Goal: Find specific page/section: Find specific page/section

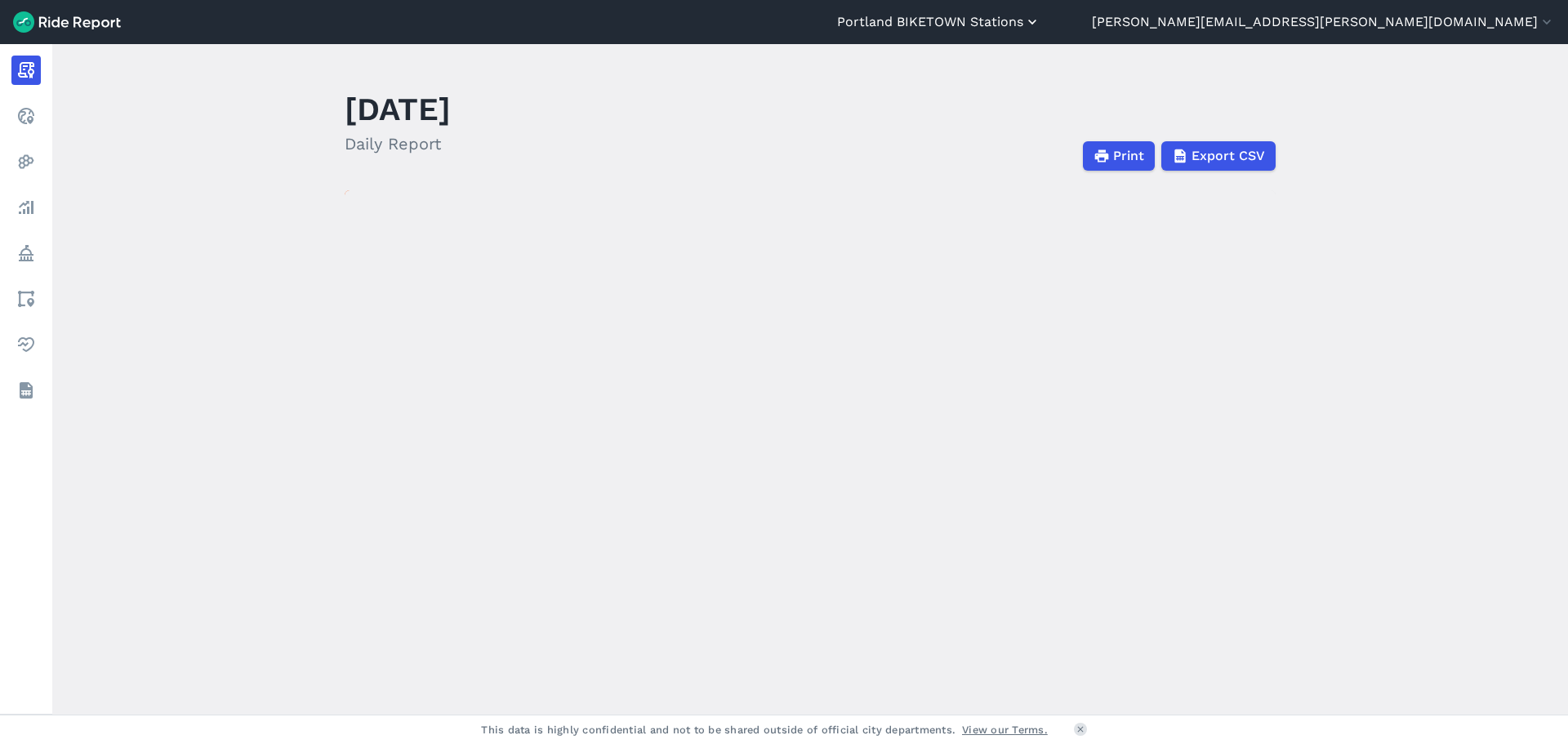
click at [1041, 27] on button "Portland BIKETOWN Stations" at bounding box center [939, 21] width 203 height 19
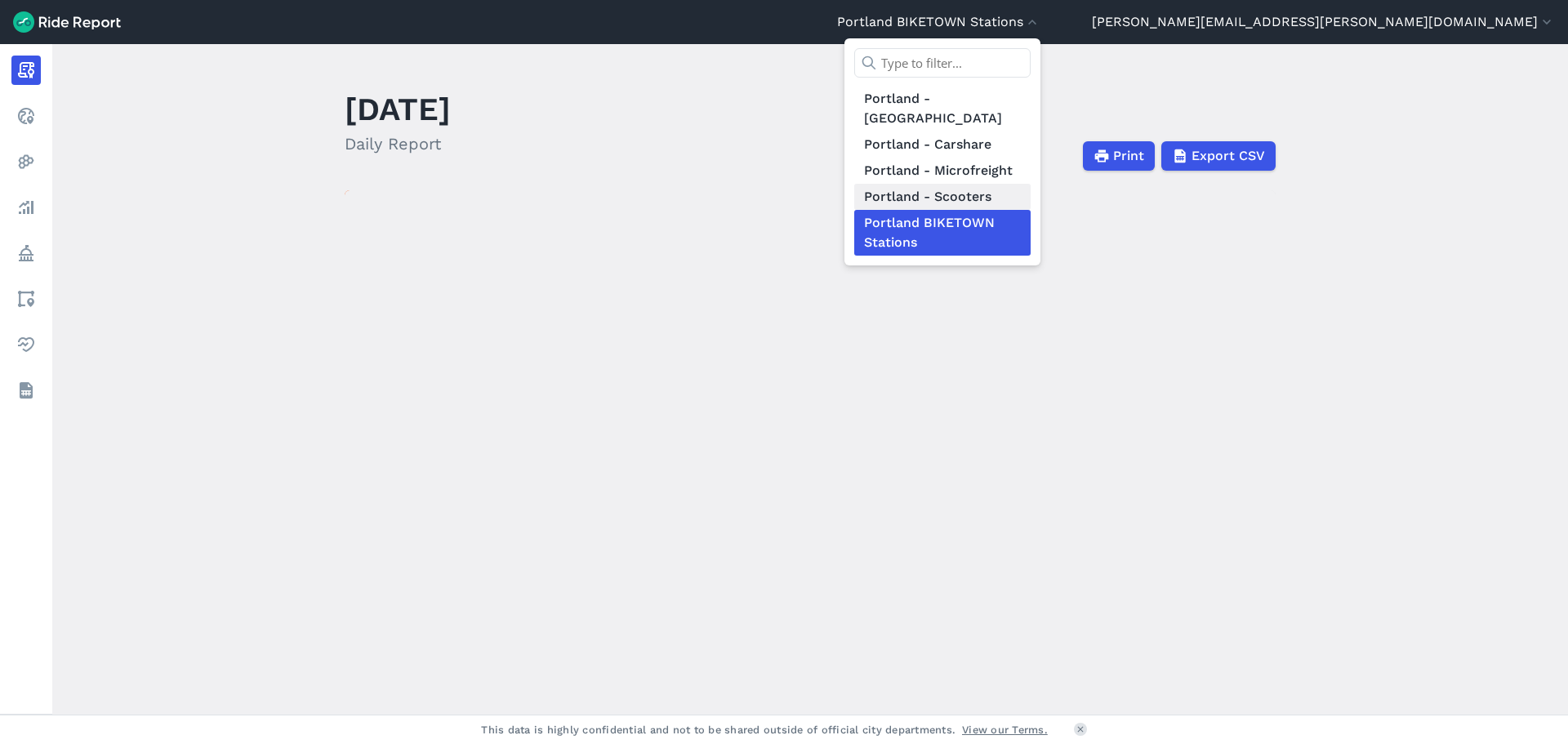
click at [1031, 184] on link "Portland - Scooters" at bounding box center [942, 197] width 177 height 26
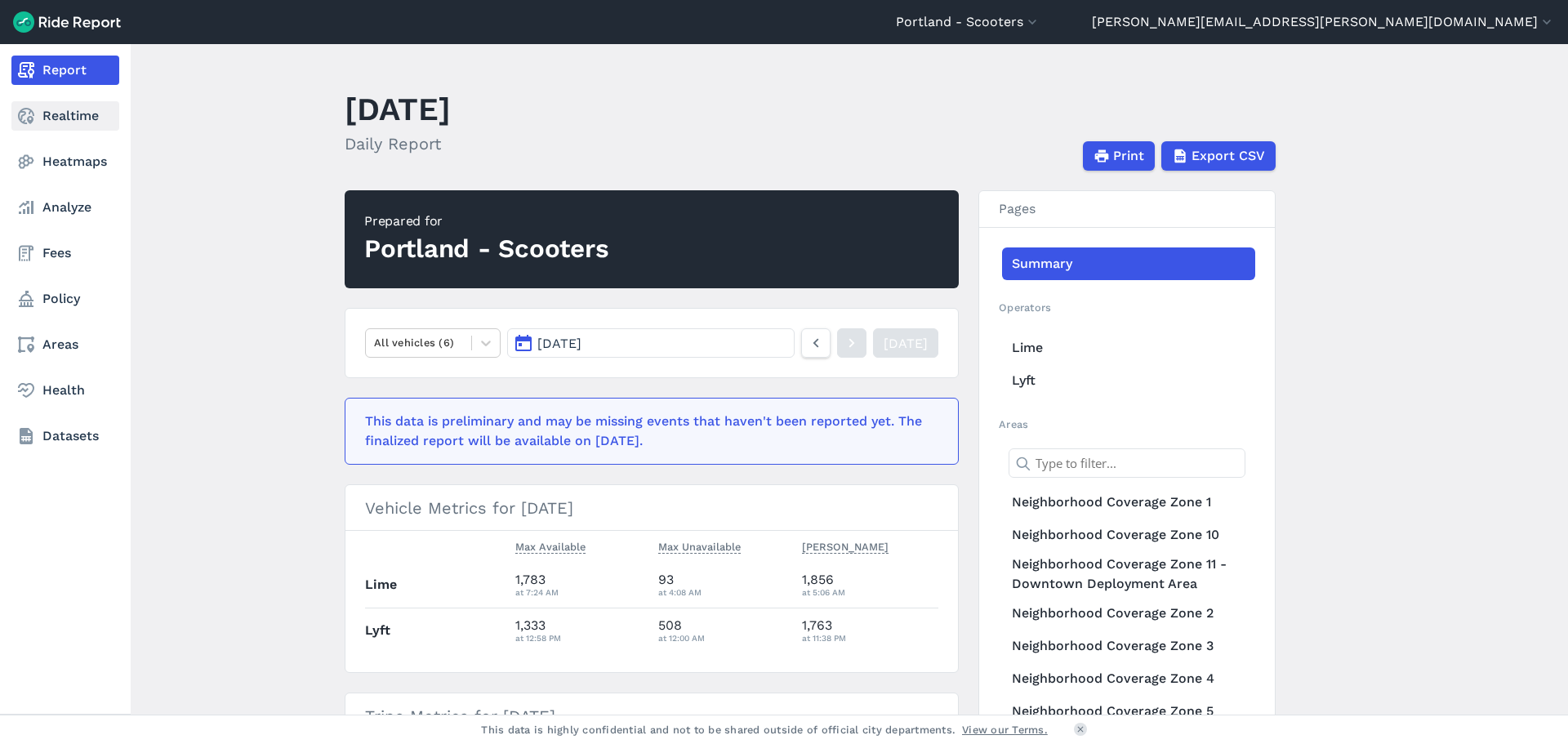
click at [61, 120] on link "Realtime" at bounding box center [65, 116] width 108 height 30
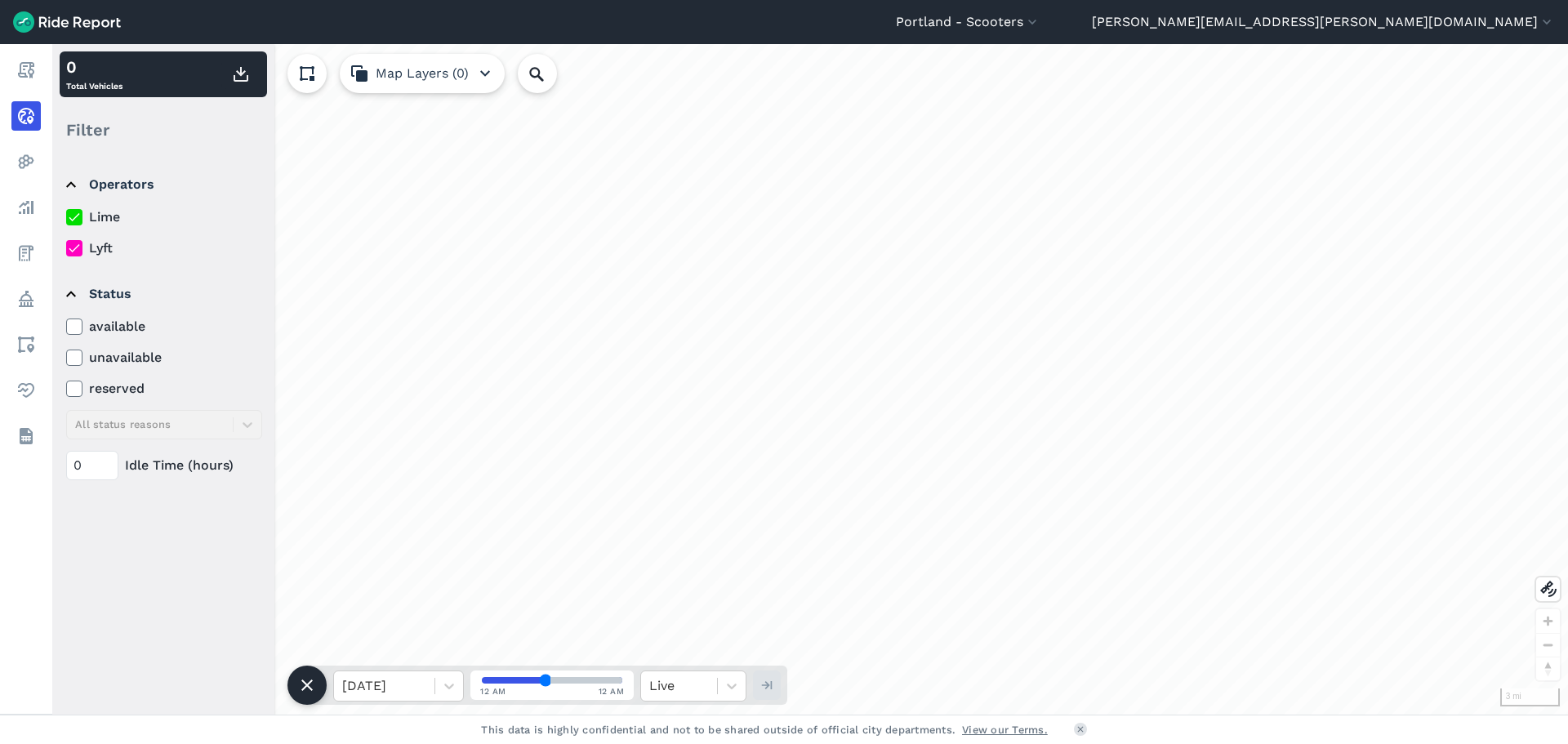
click at [82, 244] on label "Lyft" at bounding box center [165, 248] width 196 height 19
click at [67, 244] on input "Lyft" at bounding box center [67, 243] width 0 height 10
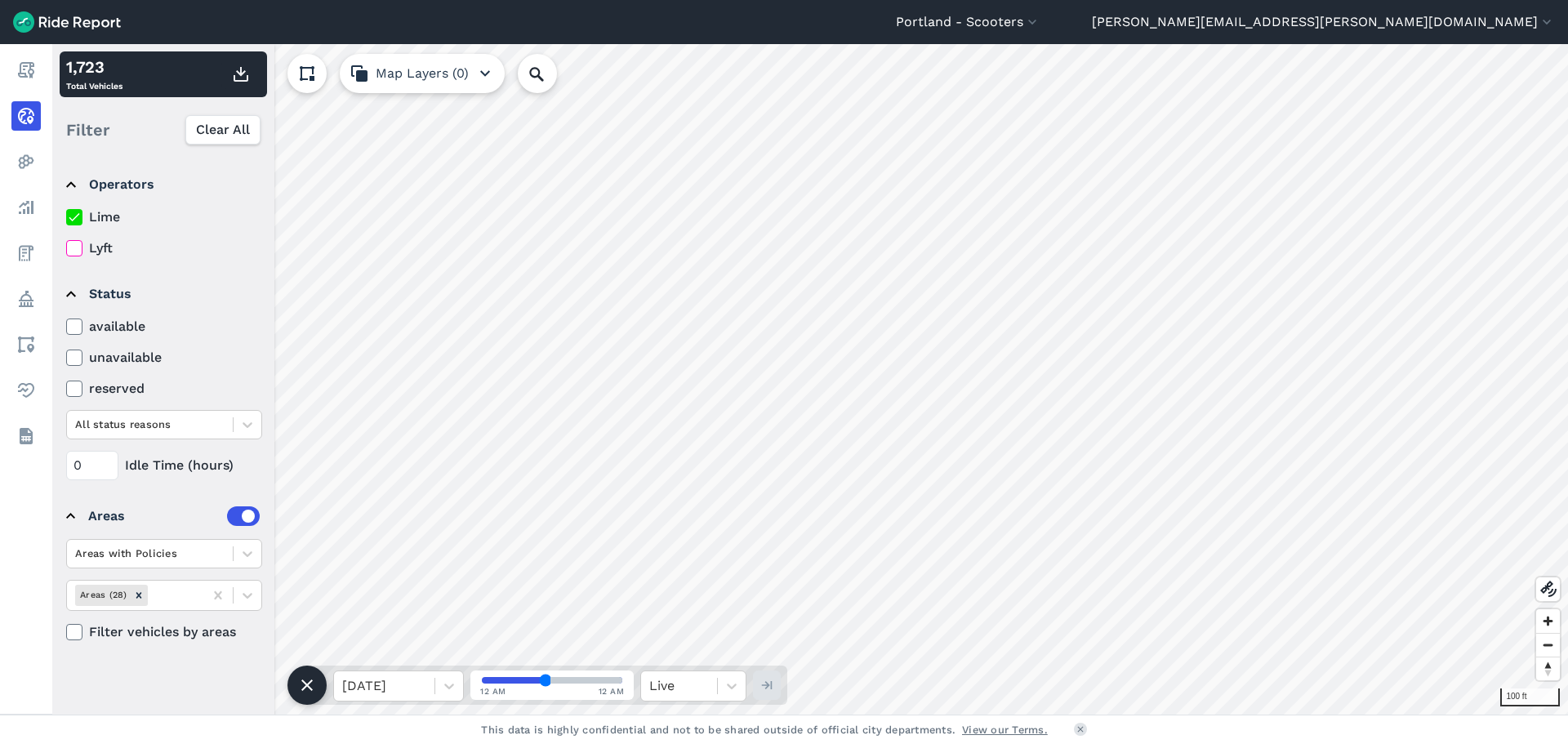
drag, startPoint x: 551, startPoint y: 684, endPoint x: 543, endPoint y: 679, distance: 9.4
click at [544, 679] on span at bounding box center [553, 680] width 144 height 10
drag, startPoint x: 543, startPoint y: 679, endPoint x: 530, endPoint y: 677, distance: 13.2
click at [530, 677] on input "range" at bounding box center [552, 679] width 141 height 6
drag, startPoint x: 530, startPoint y: 677, endPoint x: 541, endPoint y: 677, distance: 11.0
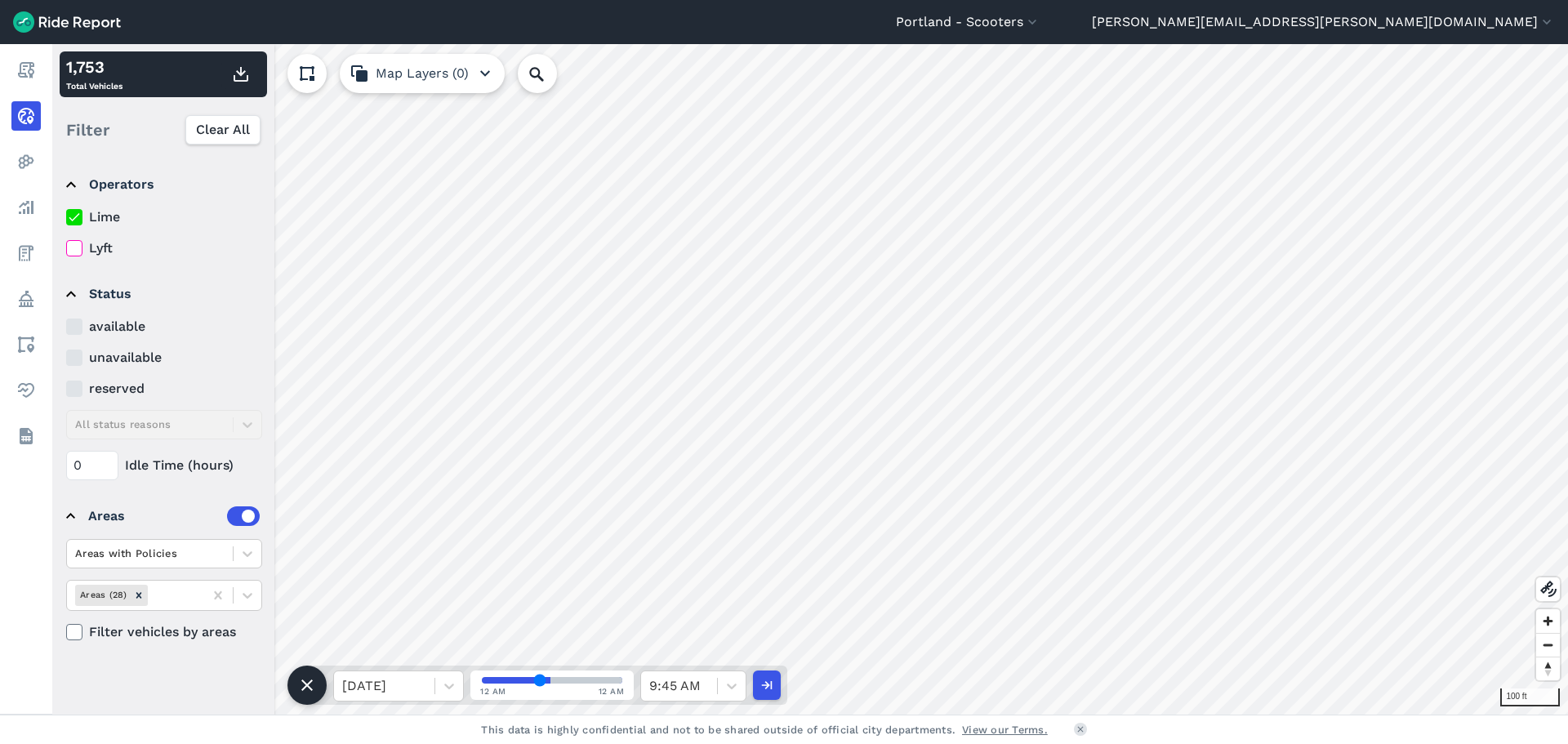
click at [541, 677] on input "range" at bounding box center [552, 679] width 141 height 6
type input "42"
click at [544, 678] on input "range" at bounding box center [552, 679] width 141 height 6
